Goal: Use online tool/utility: Utilize a website feature to perform a specific function

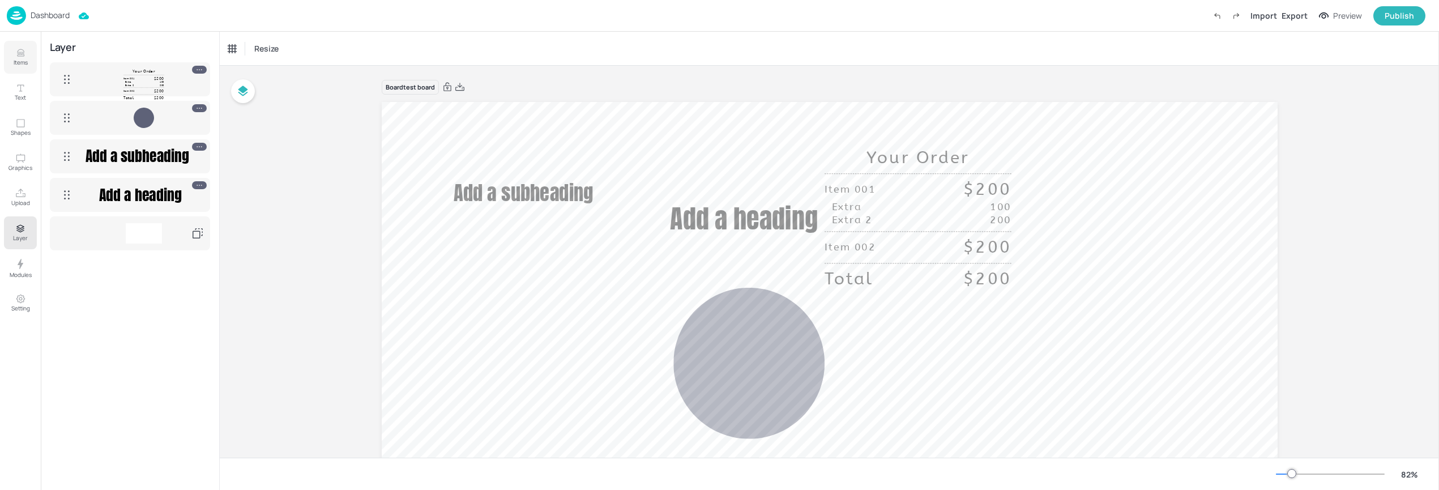
click at [25, 69] on button "Items" at bounding box center [20, 57] width 33 height 33
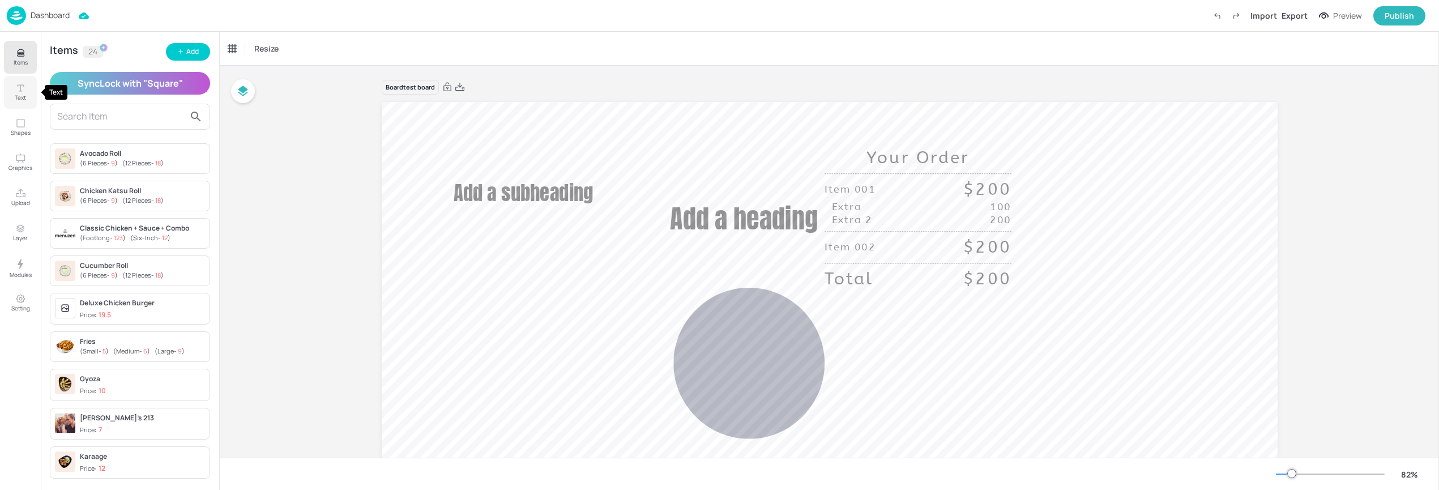
click at [20, 97] on p "Text" at bounding box center [20, 97] width 11 height 8
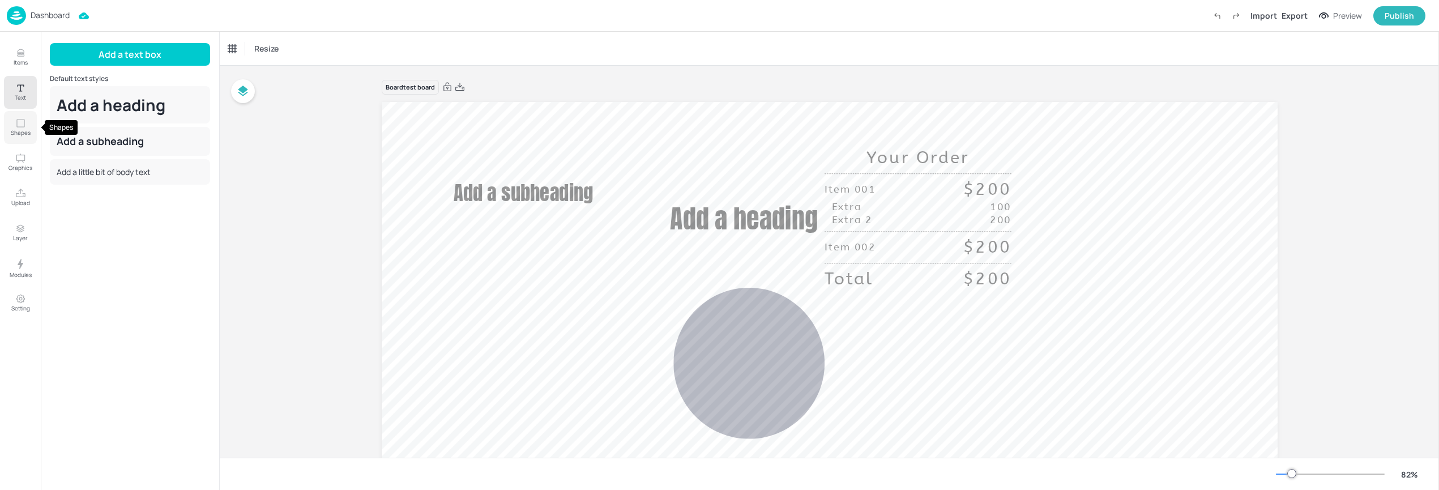
click at [25, 129] on p "Shapes" at bounding box center [21, 133] width 20 height 8
